Goal: Task Accomplishment & Management: Manage account settings

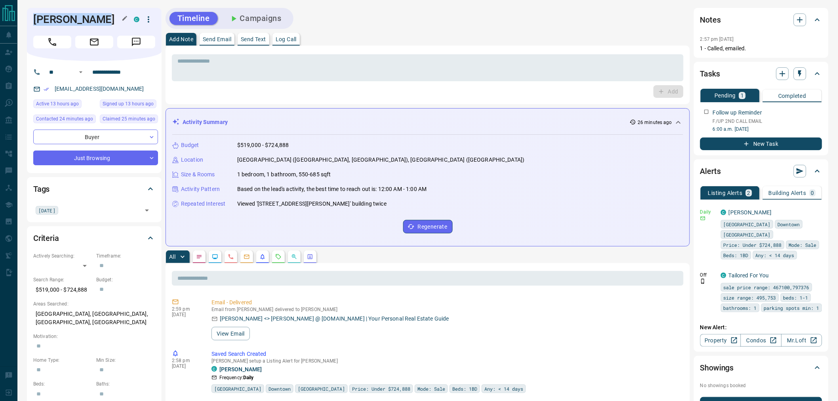
drag, startPoint x: 102, startPoint y: 20, endPoint x: 33, endPoint y: 20, distance: 68.9
click at [33, 20] on h1 "[PERSON_NAME]" at bounding box center [77, 19] width 89 height 13
copy h1 "[PERSON_NAME]"
drag, startPoint x: 90, startPoint y: 284, endPoint x: 36, endPoint y: 294, distance: 55.2
click at [36, 294] on p "$519,000 - $724,888" at bounding box center [62, 289] width 59 height 13
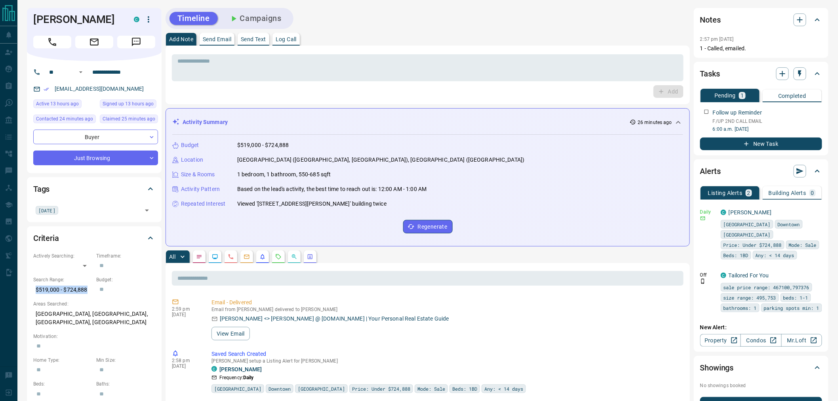
copy p "$519,000 - $724,888"
drag, startPoint x: 125, startPoint y: 88, endPoint x: 54, endPoint y: 88, distance: 71.3
click at [54, 88] on div "[EMAIL_ADDRESS][DOMAIN_NAME]" at bounding box center [95, 88] width 125 height 13
copy link "[EMAIL_ADDRESS][DOMAIN_NAME]"
drag, startPoint x: 149, startPoint y: 68, endPoint x: 84, endPoint y: 71, distance: 65.0
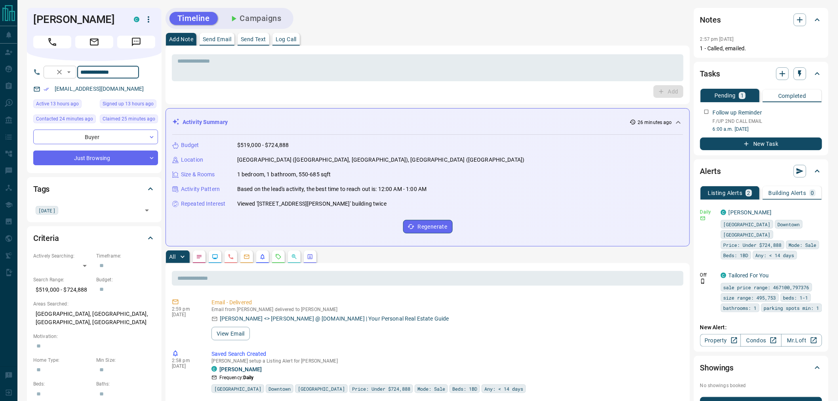
click at [84, 71] on div "**********" at bounding box center [91, 72] width 95 height 13
click at [124, 315] on p "[GEOGRAPHIC_DATA], [GEOGRAPHIC_DATA], [GEOGRAPHIC_DATA], [GEOGRAPHIC_DATA]" at bounding box center [94, 317] width 122 height 21
copy p "[GEOGRAPHIC_DATA], [GEOGRAPHIC_DATA], [GEOGRAPHIC_DATA], [GEOGRAPHIC_DATA]"
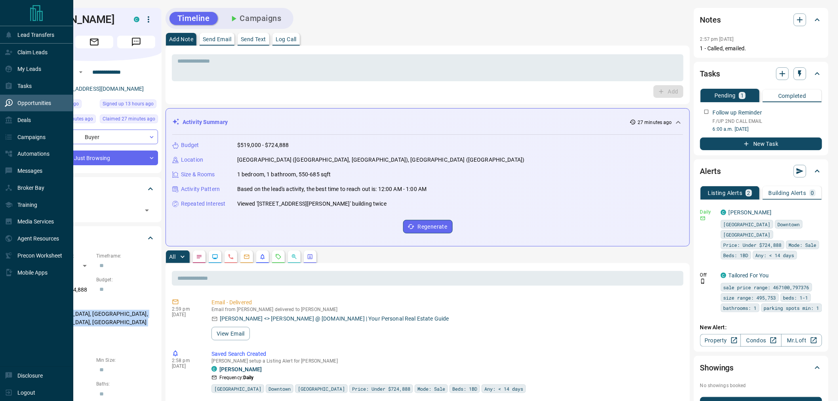
click at [33, 106] on p "Opportunities" at bounding box center [34, 103] width 34 height 6
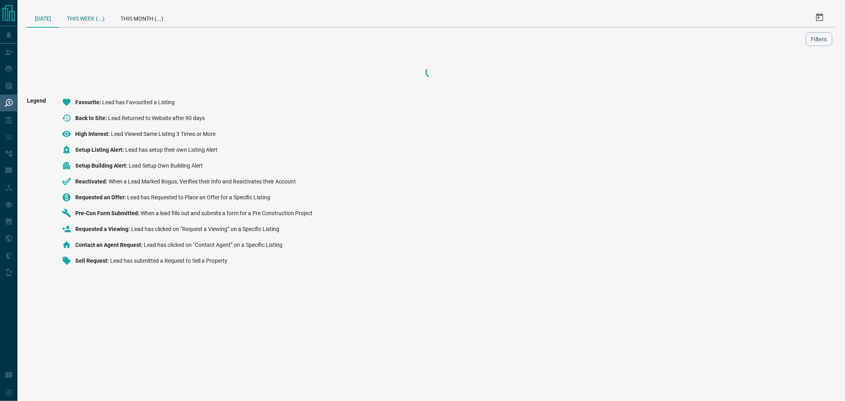
click at [85, 17] on div "This Week (...)" at bounding box center [85, 17] width 53 height 19
click at [36, 21] on div "[DATE] (0)" at bounding box center [47, 17] width 40 height 19
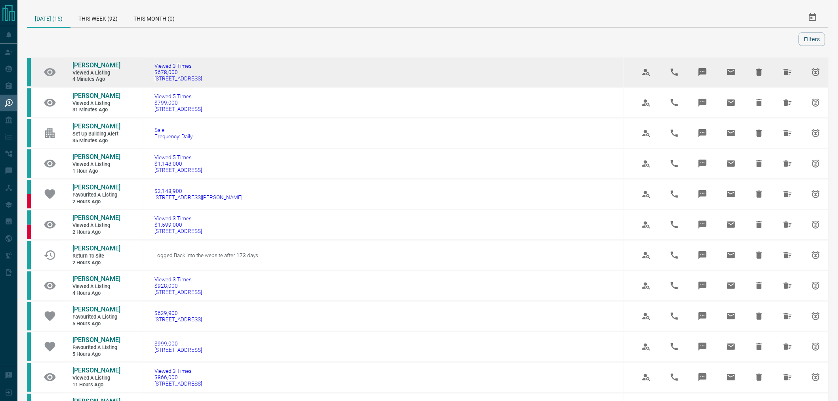
click at [90, 65] on span "[PERSON_NAME]" at bounding box center [97, 65] width 48 height 8
click at [787, 76] on icon "Hide All from Jonathan Wong" at bounding box center [788, 72] width 10 height 10
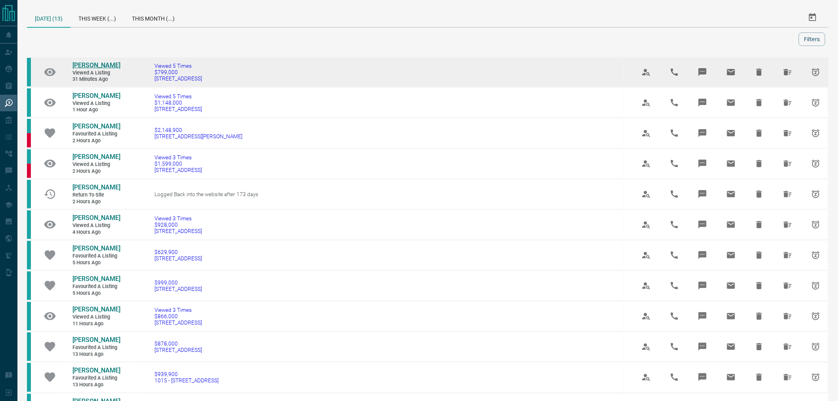
click at [95, 65] on span "[PERSON_NAME]" at bounding box center [97, 65] width 48 height 8
click at [790, 72] on icon "Hide All from Joanne Smith" at bounding box center [788, 72] width 10 height 10
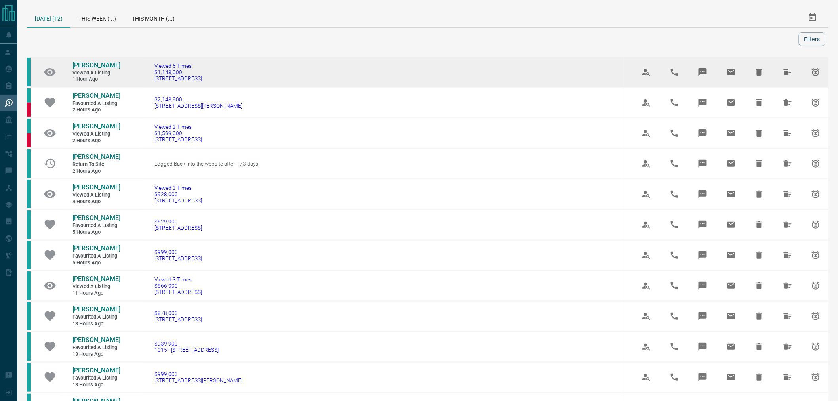
click at [82, 63] on link "[PERSON_NAME]" at bounding box center [97, 65] width 48 height 8
click at [789, 76] on icon "Hide All from J B" at bounding box center [788, 72] width 10 height 10
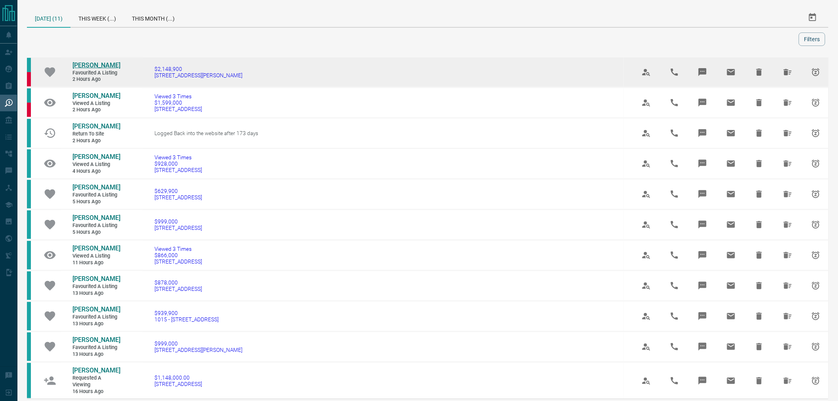
click at [90, 63] on span "[PERSON_NAME]" at bounding box center [97, 65] width 48 height 8
drag, startPoint x: 765, startPoint y: 72, endPoint x: 792, endPoint y: 76, distance: 27.3
click at [795, 77] on div at bounding box center [731, 71] width 191 height 21
click at [790, 74] on icon "Hide All from Karim Panjwani" at bounding box center [788, 72] width 8 height 6
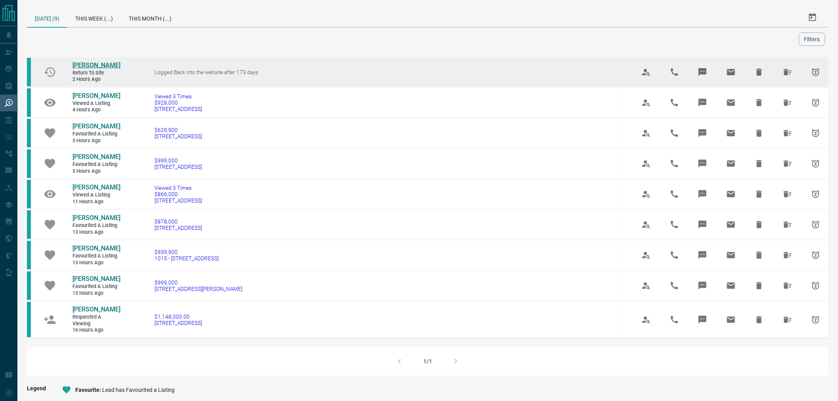
click at [93, 63] on span "[PERSON_NAME]" at bounding box center [97, 65] width 48 height 8
click at [791, 74] on icon "Hide All from Jada Tellier" at bounding box center [788, 72] width 10 height 10
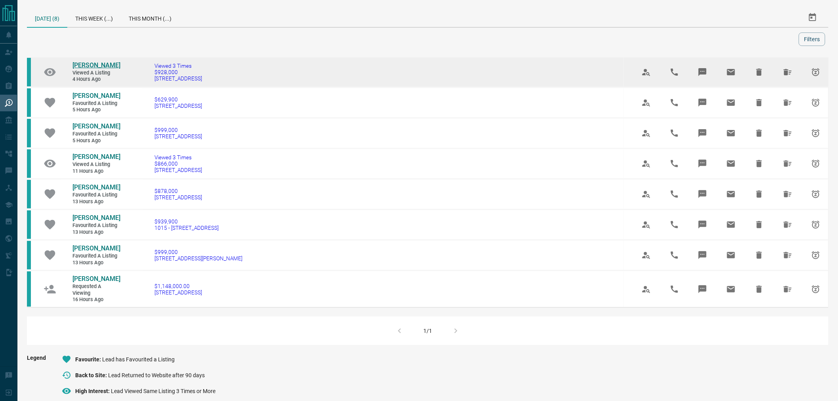
click at [84, 62] on span "[PERSON_NAME]" at bounding box center [97, 65] width 48 height 8
click at [790, 71] on icon "Hide All from Michael Ng" at bounding box center [788, 72] width 10 height 10
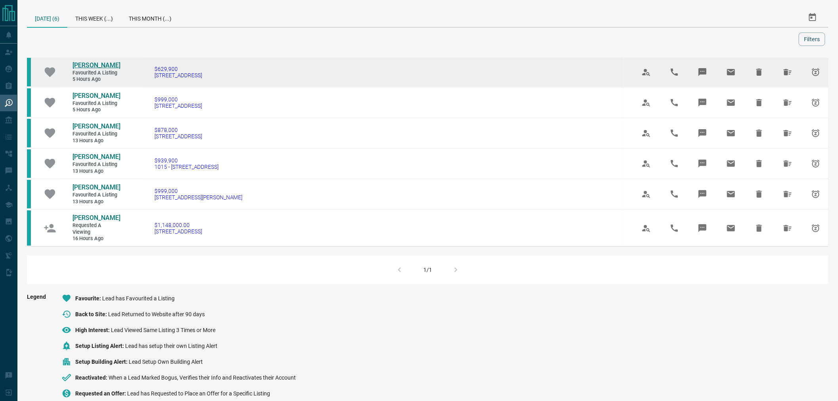
click at [97, 61] on span "[PERSON_NAME]" at bounding box center [97, 65] width 48 height 8
click at [786, 74] on icon "Hide All from Bo-Shiun Lai" at bounding box center [788, 72] width 8 height 6
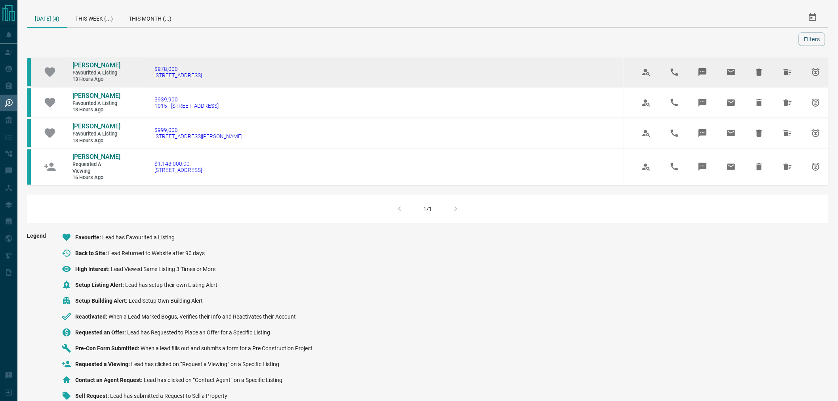
click at [75, 57] on td "[PERSON_NAME] Favourited a Listing 13 hours ago" at bounding box center [90, 71] width 59 height 29
click at [82, 60] on td "[PERSON_NAME] Favourited a Listing 13 hours ago" at bounding box center [90, 71] width 59 height 29
click at [92, 68] on span "[PERSON_NAME]" at bounding box center [97, 65] width 48 height 8
click at [793, 73] on icon "Hide All from Hong Leung" at bounding box center [788, 72] width 10 height 10
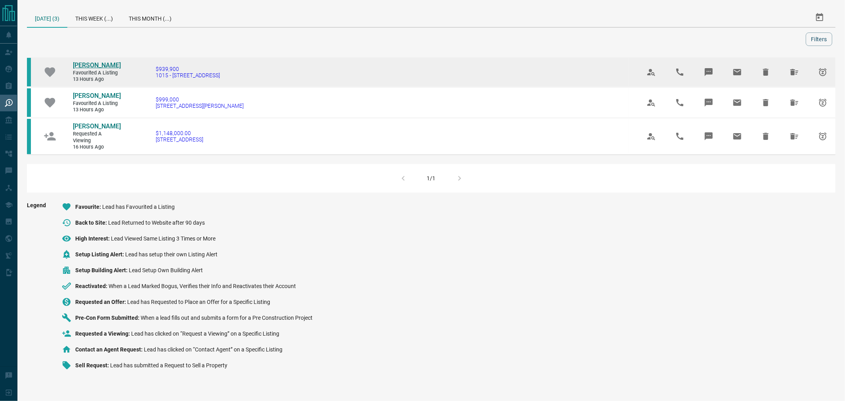
click at [87, 62] on span "[PERSON_NAME]" at bounding box center [97, 65] width 48 height 8
click at [794, 77] on button "Hide All from Ryan Yao" at bounding box center [794, 72] width 19 height 19
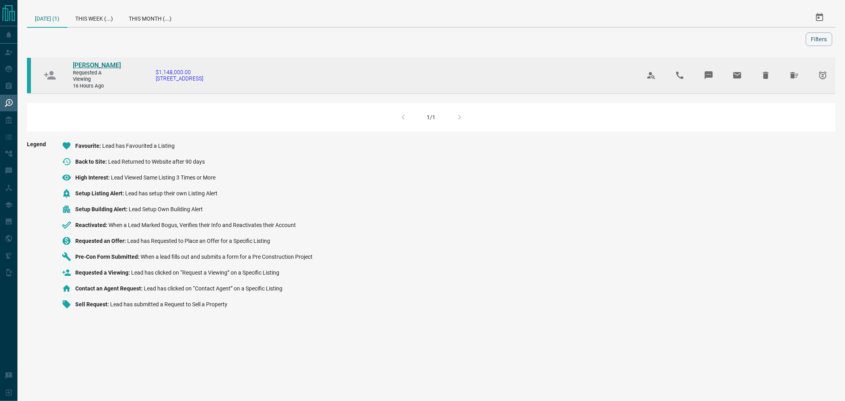
click at [94, 67] on span "[PERSON_NAME]" at bounding box center [97, 65] width 48 height 8
click at [787, 78] on button "Hide All from Wendy Chan" at bounding box center [794, 75] width 19 height 19
